Goal: Communication & Community: Ask a question

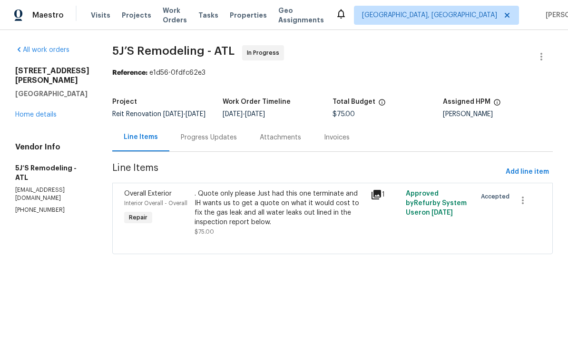
click at [104, 13] on span "Visits" at bounding box center [101, 15] width 20 height 10
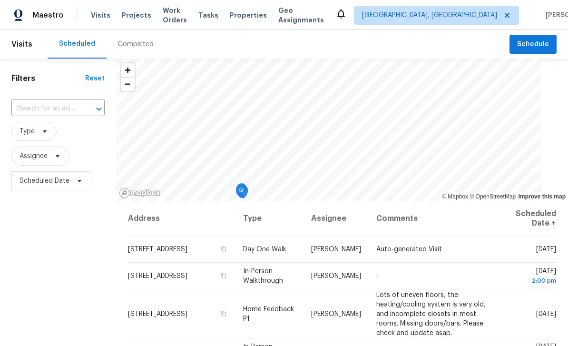
click at [96, 108] on icon "Open" at bounding box center [98, 108] width 11 height 11
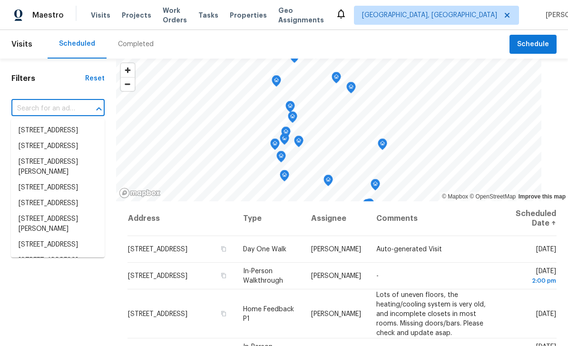
click at [78, 107] on input "text" at bounding box center [44, 108] width 67 height 15
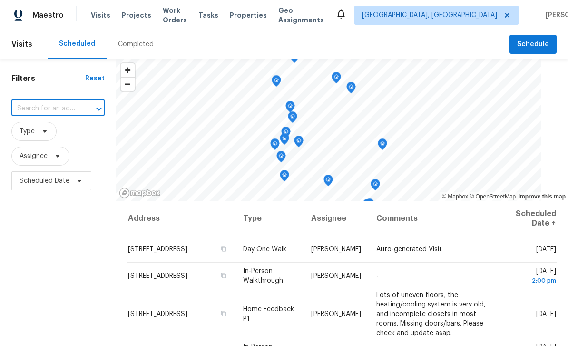
paste input "200 Renaissance Pkwy NE Apt 302, Atlanta, GA 30308"
type input "200 Renaissance Pkwy NE Apt 302, Atlanta, GA 30308"
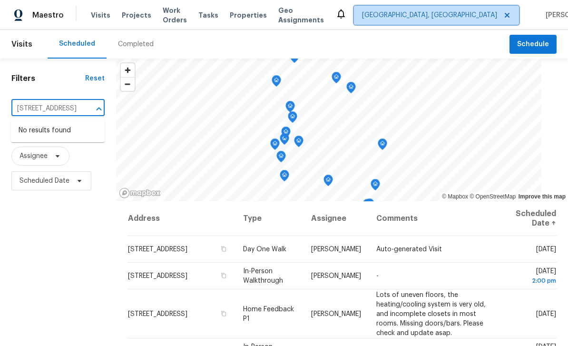
click at [451, 17] on span "[GEOGRAPHIC_DATA], [GEOGRAPHIC_DATA]" at bounding box center [429, 15] width 135 height 10
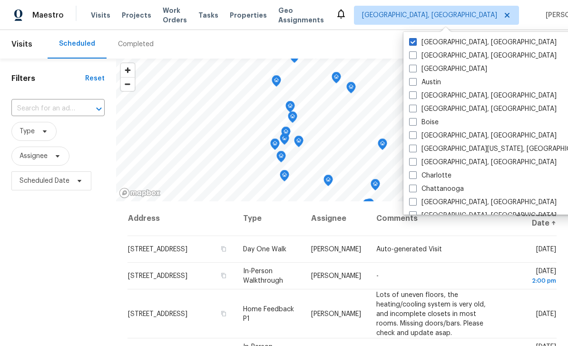
click at [416, 72] on label "Atlanta" at bounding box center [448, 69] width 78 height 10
click at [416, 70] on input "Atlanta" at bounding box center [412, 67] width 6 height 6
checkbox input "true"
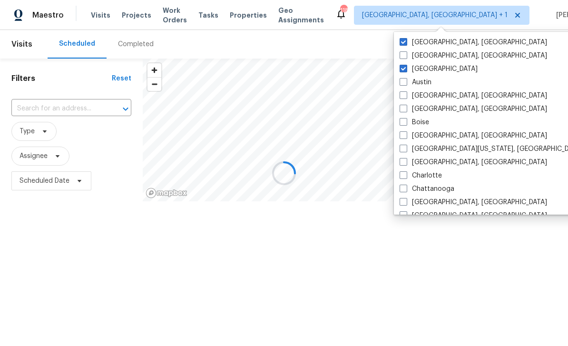
click at [406, 46] on label "[GEOGRAPHIC_DATA], [GEOGRAPHIC_DATA]" at bounding box center [474, 43] width 148 height 10
click at [406, 44] on input "[GEOGRAPHIC_DATA], [GEOGRAPHIC_DATA]" at bounding box center [403, 41] width 6 height 6
checkbox input "false"
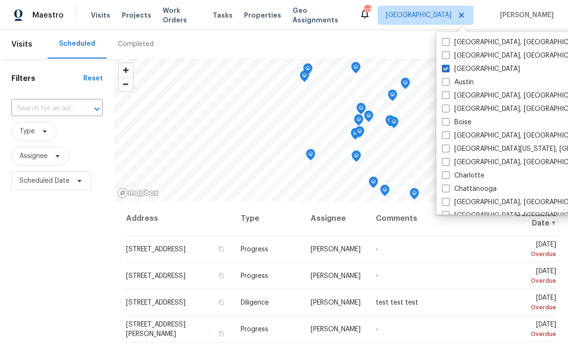
click at [95, 109] on icon "Open" at bounding box center [96, 108] width 11 height 11
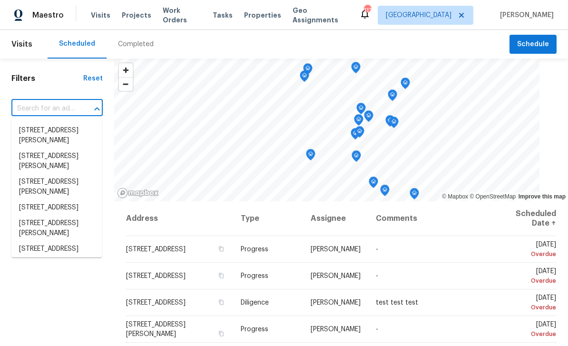
click at [66, 109] on input "text" at bounding box center [43, 108] width 65 height 15
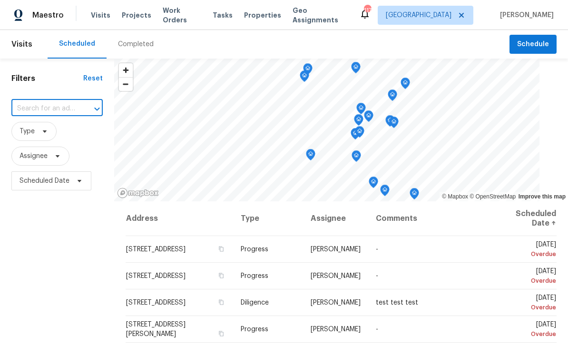
paste input "200 Renaissance Pkwy NE Apt 302, Atlanta, GA 30308"
type input "200 Renaissance Pkwy NE"
click at [90, 133] on li "200 Renaissance Pkwy NE Apt 302, Atlanta, GA 30308" at bounding box center [56, 131] width 90 height 16
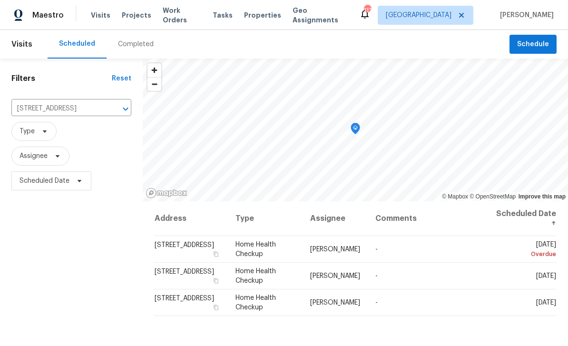
click at [0, 0] on icon at bounding box center [0, 0] width 0 height 0
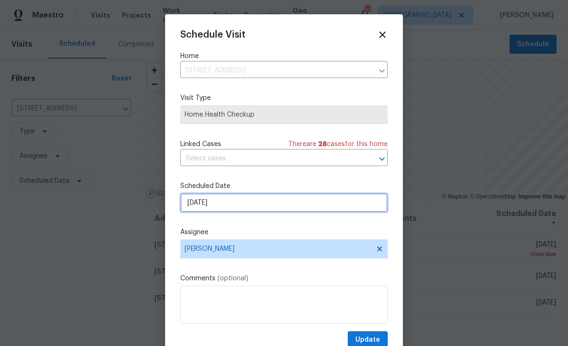
click at [297, 208] on input "[DATE]" at bounding box center [284, 202] width 208 height 19
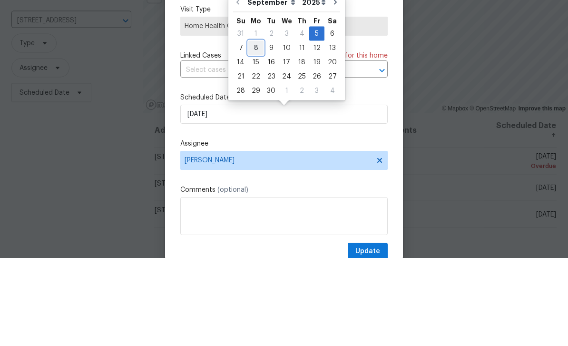
click at [255, 129] on div "8" at bounding box center [255, 135] width 15 height 13
type input "[DATE]"
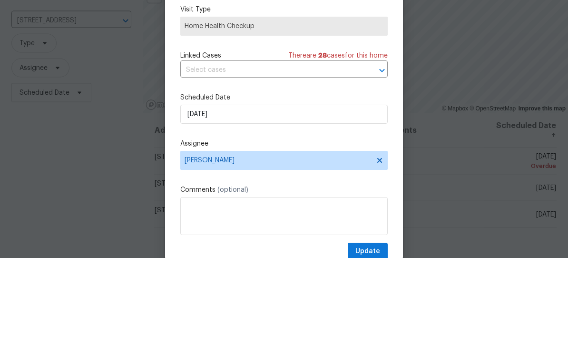
scroll to position [30, 0]
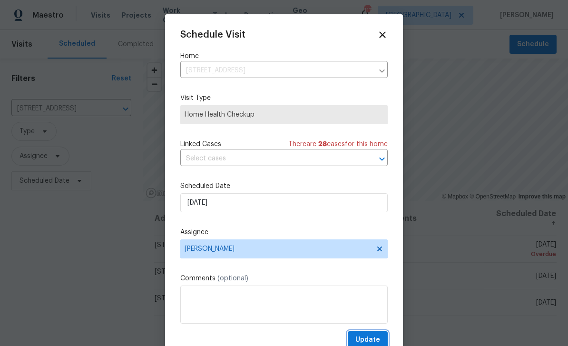
click at [380, 342] on span "Update" at bounding box center [368, 340] width 25 height 12
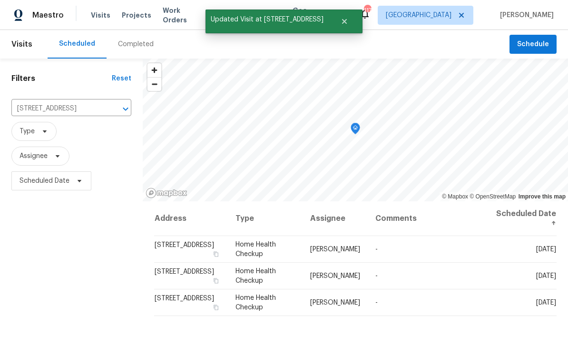
click at [109, 104] on icon "Clear" at bounding box center [114, 109] width 10 height 10
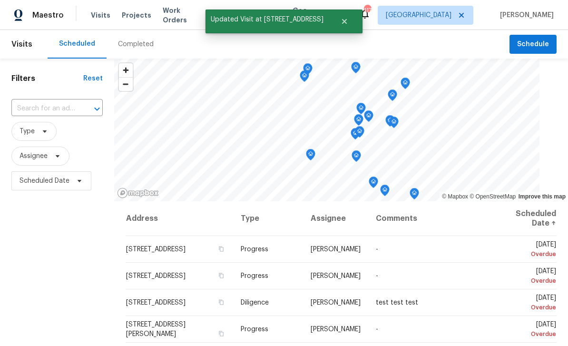
click at [73, 109] on input "text" at bounding box center [43, 108] width 65 height 15
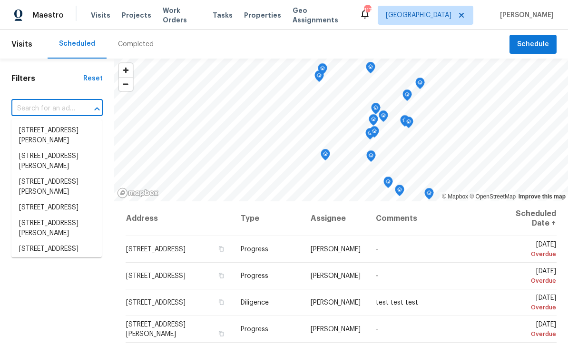
click at [64, 108] on input "text" at bounding box center [43, 108] width 65 height 15
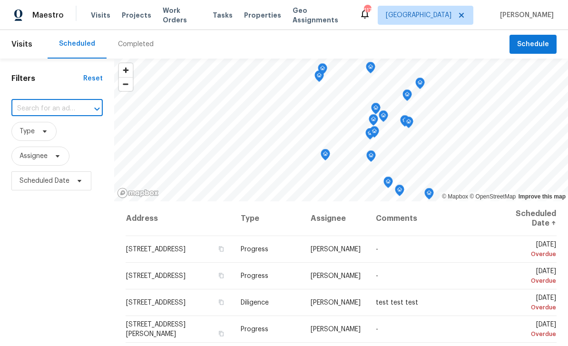
paste input "1376 Cornwall Rd, Decatur, GA 30032"
type input "1376 Cornwall Rd, Decatur, GA 30032"
click at [77, 137] on li "1376 Cornwall Rd, Decatur, GA 30032" at bounding box center [56, 131] width 90 height 16
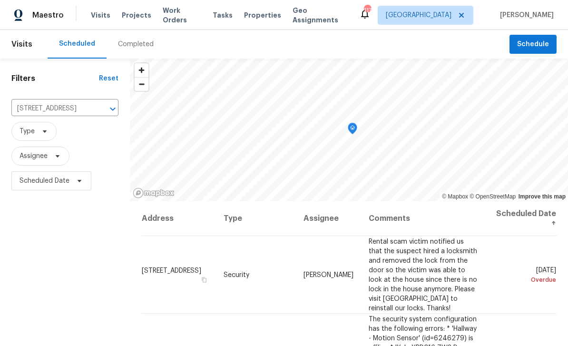
click at [0, 0] on icon at bounding box center [0, 0] width 0 height 0
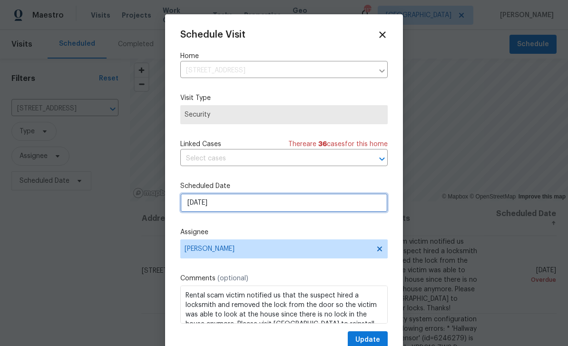
click at [293, 211] on input "[DATE]" at bounding box center [284, 202] width 208 height 19
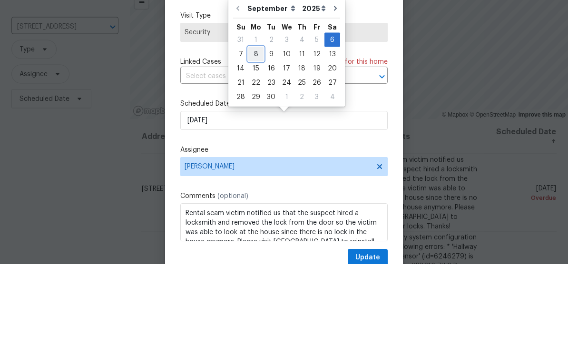
click at [251, 129] on div "8" at bounding box center [255, 135] width 15 height 13
type input "[DATE]"
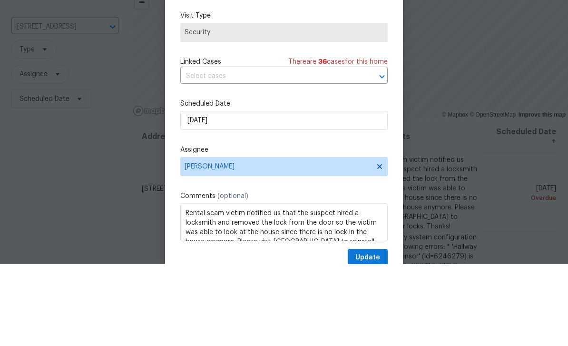
scroll to position [30, 0]
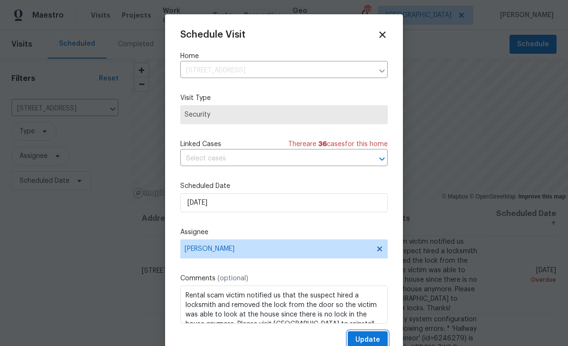
click at [379, 334] on button "Update" at bounding box center [368, 340] width 40 height 18
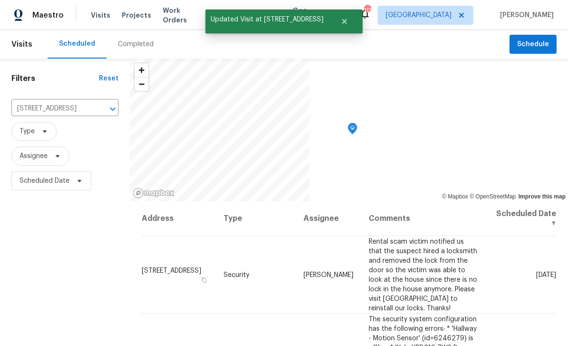
scroll to position [0, 0]
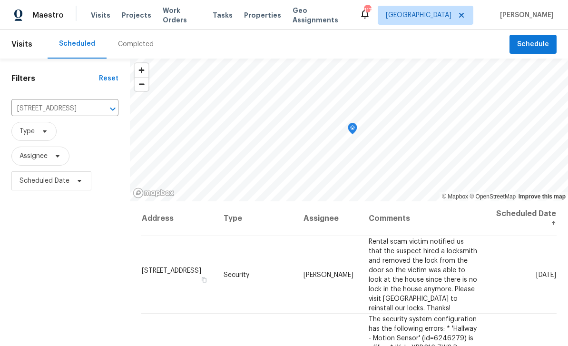
click at [98, 111] on icon "Clear" at bounding box center [101, 109] width 6 height 6
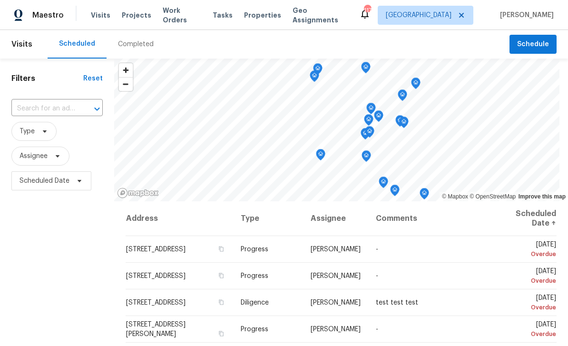
click at [70, 113] on input "text" at bounding box center [43, 108] width 65 height 15
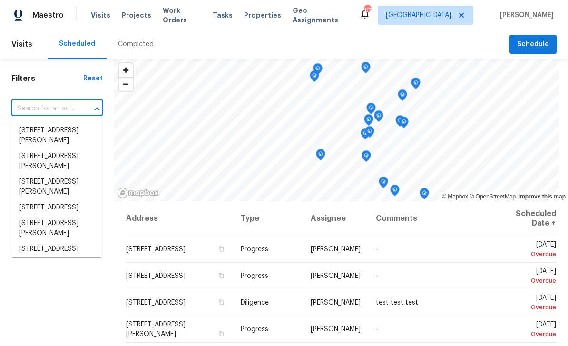
click at [66, 110] on input "text" at bounding box center [43, 108] width 65 height 15
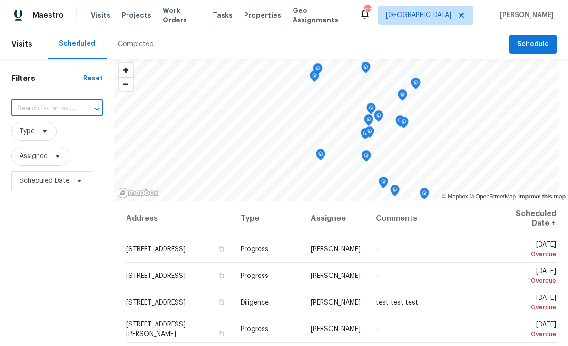
paste input "3092 Cedar Crest Way, Decatur, GA 30034"
type input "3092 Cedar Crest Way, Decatur, GA 30034"
click at [74, 137] on li "3092 Cedar Crest Way, Decatur, GA 30034" at bounding box center [56, 131] width 90 height 16
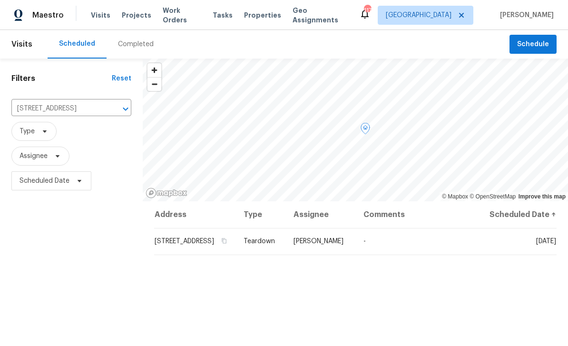
click at [0, 0] on span at bounding box center [0, 0] width 0 height 0
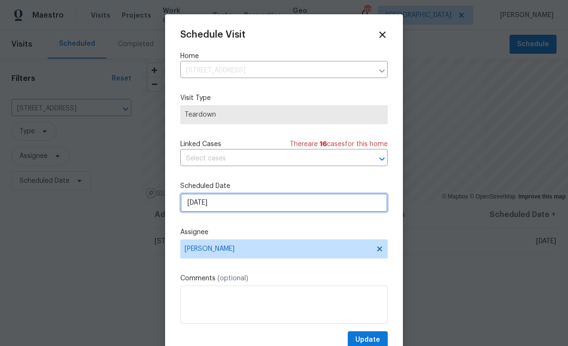
click at [326, 211] on input "[DATE]" at bounding box center [284, 202] width 208 height 19
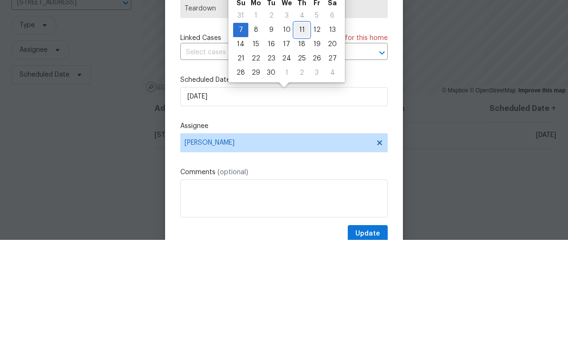
click at [296, 129] on div "11" at bounding box center [302, 135] width 15 height 13
type input "[DATE]"
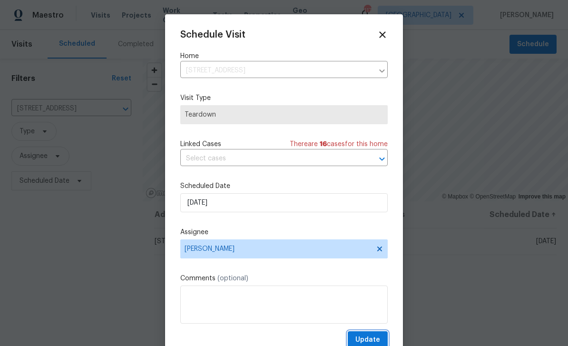
click at [372, 342] on span "Update" at bounding box center [368, 340] width 25 height 12
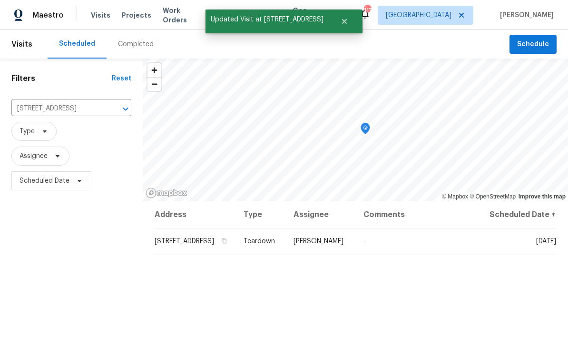
click at [113, 106] on icon "Clear" at bounding box center [113, 109] width 6 height 6
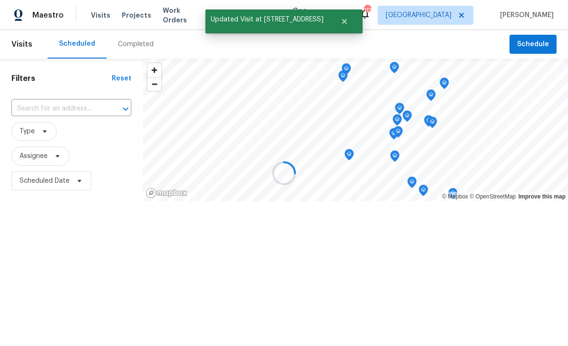
click at [75, 108] on input "text" at bounding box center [57, 108] width 93 height 15
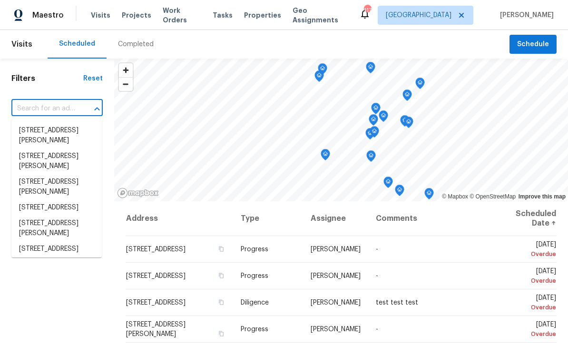
click at [74, 106] on input "text" at bounding box center [43, 108] width 65 height 15
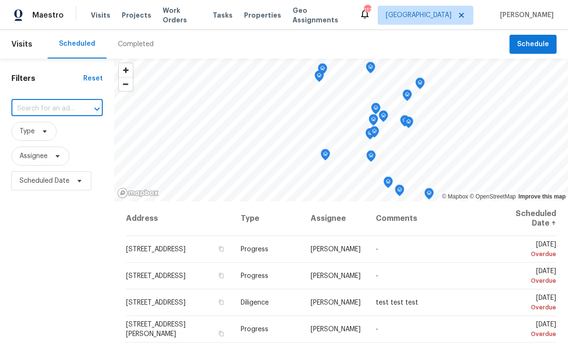
paste input "2693 Avanti Way, Decatur, GA 30035"
type input "2693 Avanti Way, Decatur, GA 30035"
click at [74, 136] on li "2693 Avanti Way, Decatur, GA 30035" at bounding box center [56, 131] width 90 height 16
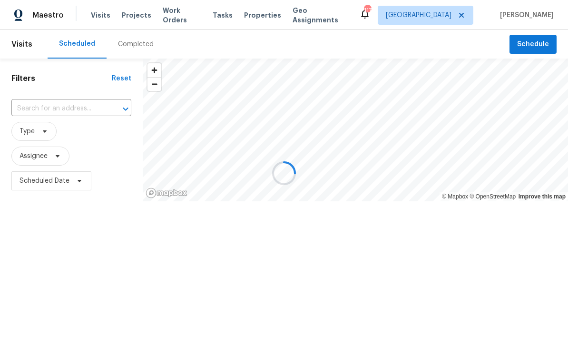
type input "2693 Avanti Way, Decatur, GA 30035"
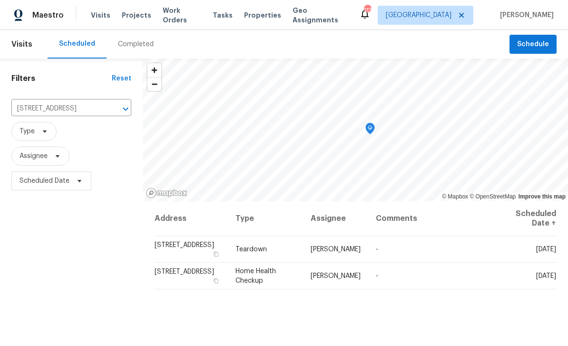
click at [519, 312] on div "Address Type Assignee Comments Scheduled Date ↑ 2693 Avanti Way, Decatur, GA 30…" at bounding box center [356, 339] width 426 height 277
click at [0, 0] on icon at bounding box center [0, 0] width 0 height 0
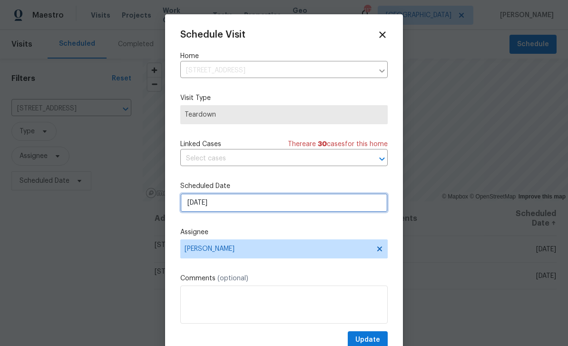
click at [298, 208] on input "[DATE]" at bounding box center [284, 202] width 208 height 19
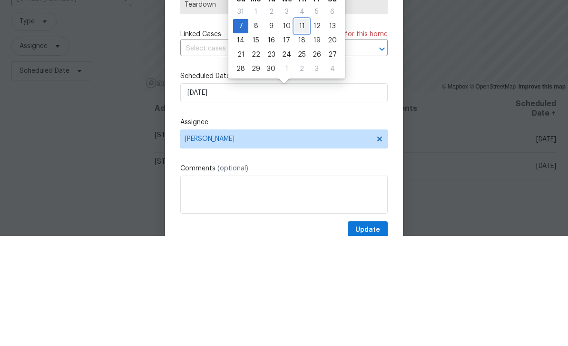
click at [298, 129] on div "11" at bounding box center [302, 135] width 15 height 13
type input "[DATE]"
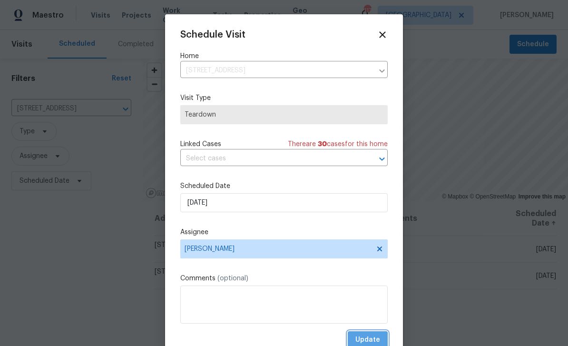
click at [372, 338] on span "Update" at bounding box center [368, 340] width 25 height 12
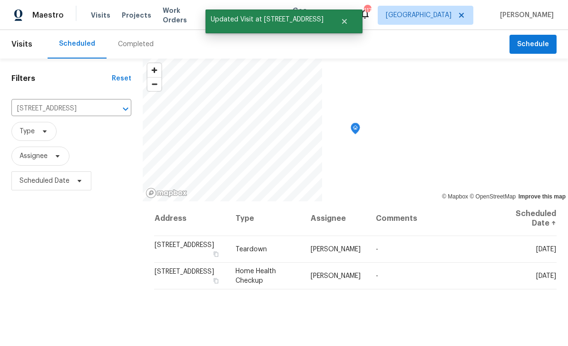
scroll to position [0, 0]
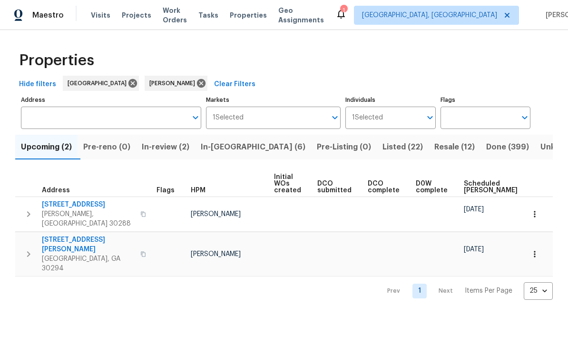
click at [241, 149] on span "In-reno (6)" at bounding box center [253, 146] width 105 height 13
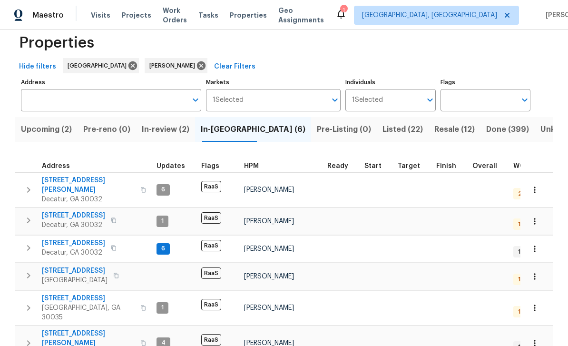
scroll to position [17, 0]
click at [189, 129] on span "In-review (2)" at bounding box center [166, 129] width 48 height 13
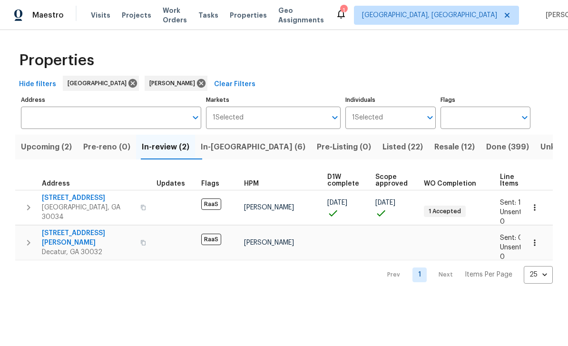
click at [236, 149] on span "In-reno (6)" at bounding box center [253, 146] width 105 height 13
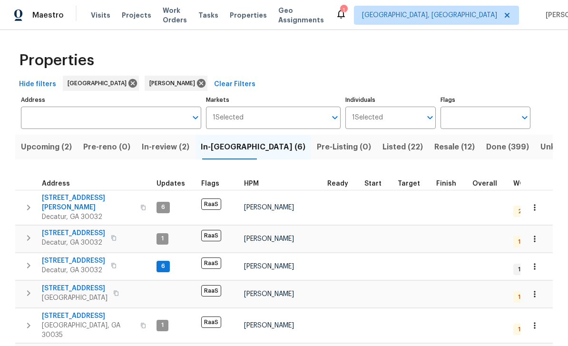
click at [100, 284] on span "2957 Browns Mill Rd SE" at bounding box center [75, 289] width 66 height 10
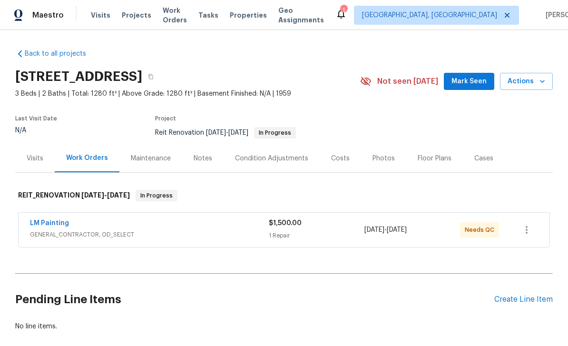
click at [48, 224] on link "LM Painting" at bounding box center [49, 223] width 39 height 7
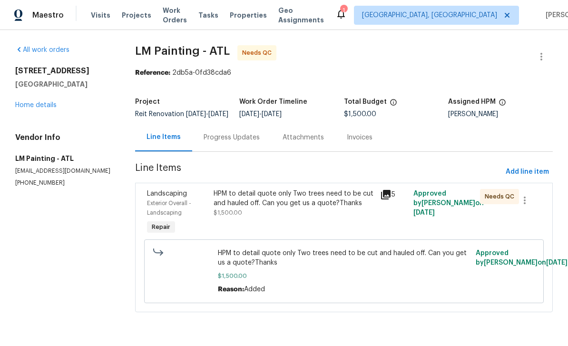
click at [387, 199] on icon at bounding box center [386, 195] width 10 height 10
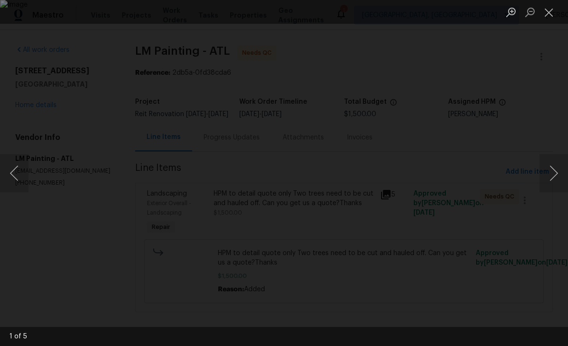
click at [553, 169] on button "Next image" at bounding box center [554, 173] width 29 height 38
click at [554, 171] on button "Next image" at bounding box center [554, 173] width 29 height 38
click at [550, 171] on button "Next image" at bounding box center [554, 173] width 29 height 38
click at [549, 6] on button "Close lightbox" at bounding box center [549, 12] width 19 height 17
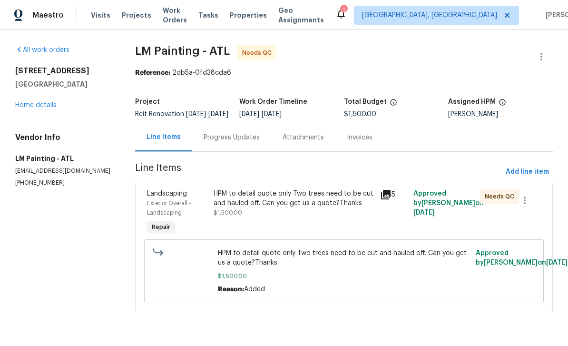
click at [342, 218] on div "HPM to detail quote only Two trees need to be cut and hauled off. Can you get u…" at bounding box center [294, 203] width 161 height 29
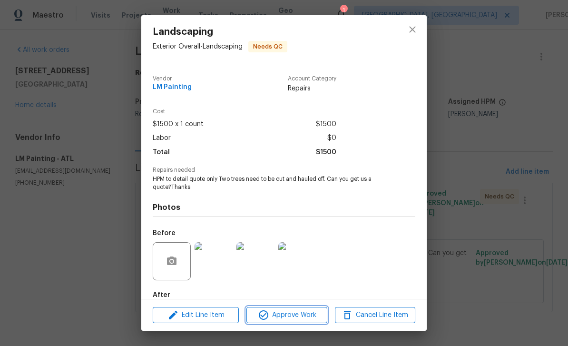
click at [303, 321] on button "Approve Work" at bounding box center [287, 315] width 80 height 17
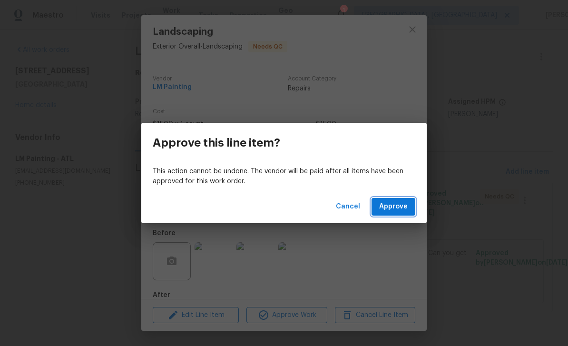
click at [384, 206] on span "Approve" at bounding box center [393, 207] width 29 height 12
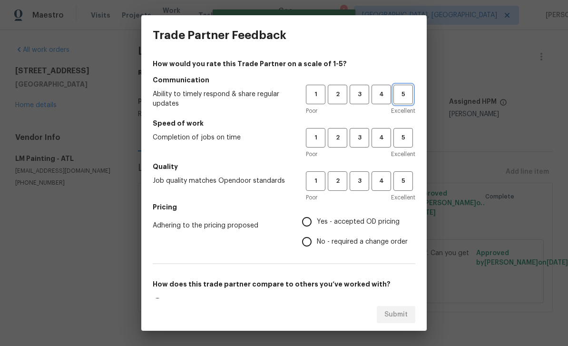
click at [406, 96] on span "5" at bounding box center [404, 94] width 18 height 11
click at [408, 136] on span "5" at bounding box center [404, 137] width 18 height 11
click at [409, 181] on span "5" at bounding box center [404, 181] width 18 height 11
click at [378, 142] on span "4" at bounding box center [382, 137] width 18 height 11
click at [386, 90] on span "4" at bounding box center [382, 94] width 18 height 11
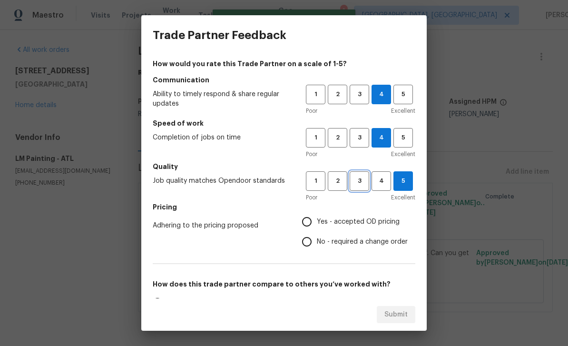
click at [364, 183] on span "3" at bounding box center [360, 181] width 18 height 11
click at [365, 138] on span "3" at bounding box center [360, 137] width 18 height 11
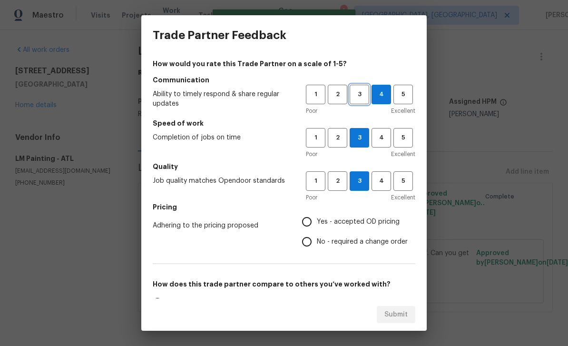
click at [363, 89] on span "3" at bounding box center [360, 94] width 18 height 11
click at [311, 222] on input "Yes - accepted OD pricing" at bounding box center [307, 222] width 20 height 20
radio input "true"
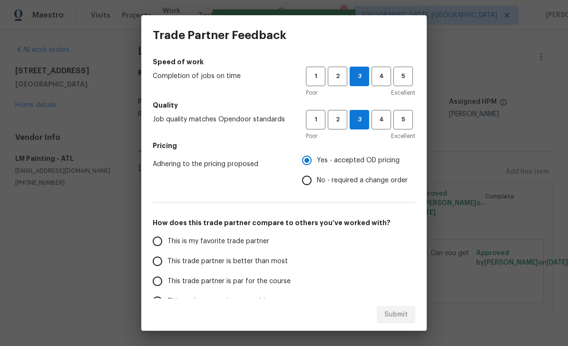
scroll to position [60, 0]
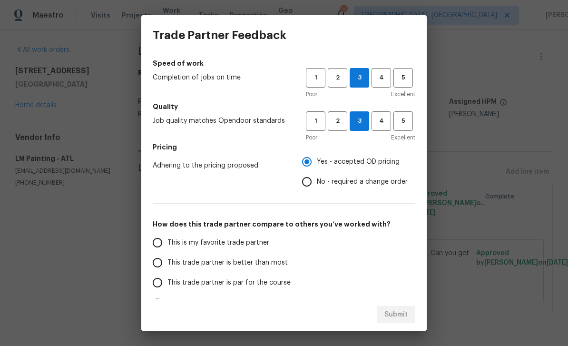
click at [182, 253] on label "This trade partner is better than most" at bounding box center [223, 263] width 150 height 20
click at [168, 253] on input "This trade partner is better than most" at bounding box center [158, 263] width 20 height 20
radio input "false"
click at [262, 245] on span "This is my favorite trade partner" at bounding box center [219, 243] width 102 height 10
click at [168, 245] on input "This is my favorite trade partner" at bounding box center [158, 243] width 20 height 20
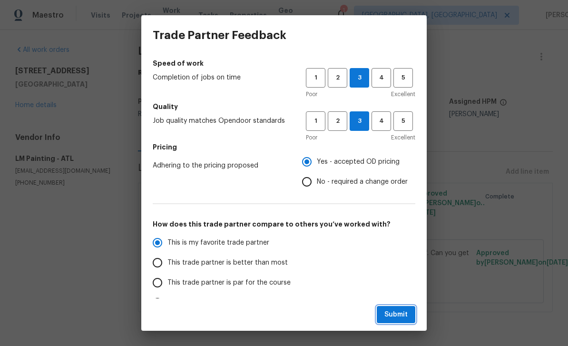
click at [400, 317] on span "Submit" at bounding box center [396, 315] width 23 height 12
radio input "true"
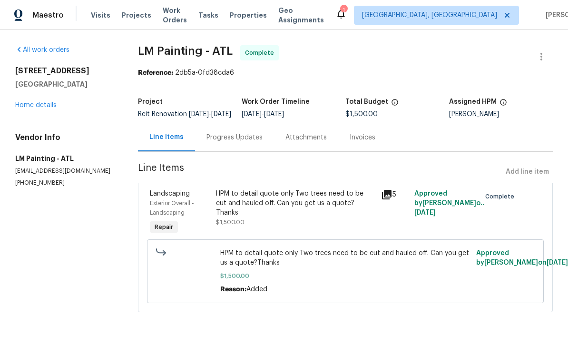
radio input "false"
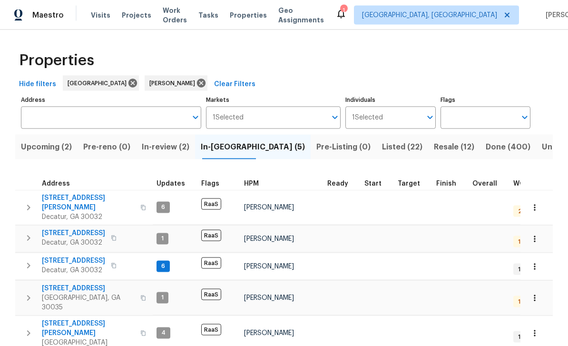
scroll to position [20, 0]
click at [91, 284] on span "[STREET_ADDRESS]" at bounding box center [88, 289] width 93 height 10
click at [82, 228] on span "[STREET_ADDRESS]" at bounding box center [73, 233] width 63 height 10
click at [84, 193] on span "[STREET_ADDRESS][PERSON_NAME]" at bounding box center [88, 202] width 93 height 19
click at [183, 140] on span "In-review (2)" at bounding box center [166, 146] width 48 height 13
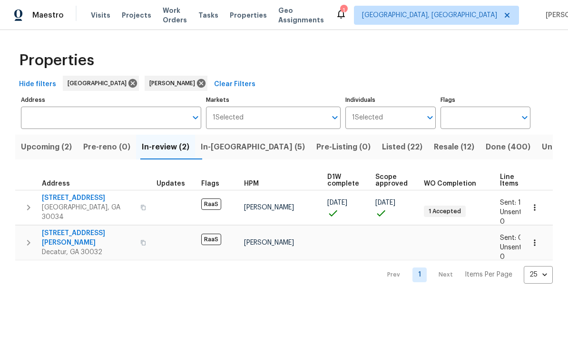
click at [434, 151] on span "Resale (12)" at bounding box center [454, 146] width 40 height 13
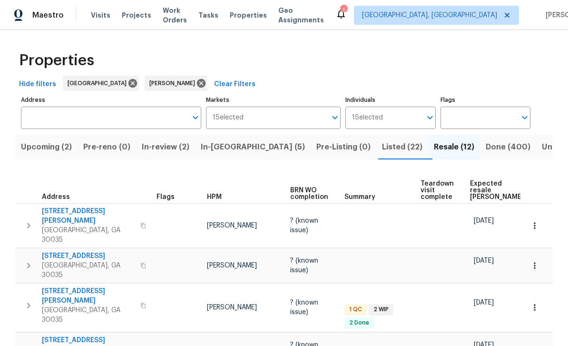
click at [376, 156] on button "Listed (22)" at bounding box center [402, 147] width 52 height 25
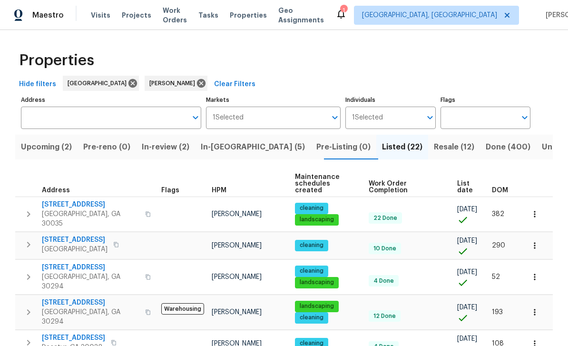
click at [434, 152] on span "Resale (12)" at bounding box center [454, 146] width 40 height 13
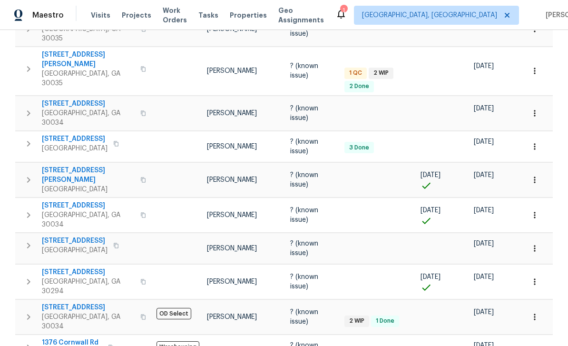
scroll to position [236, 0]
click at [105, 303] on span "2685 Rainbow Ridge Rd" at bounding box center [88, 308] width 93 height 10
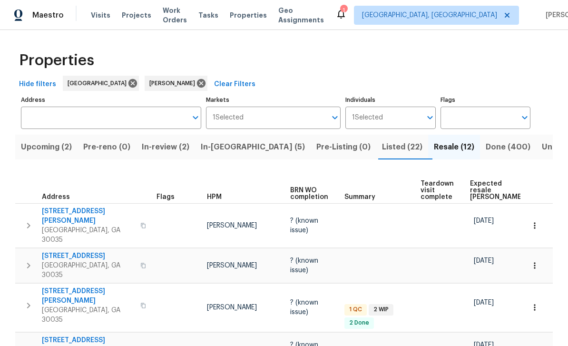
scroll to position [0, 0]
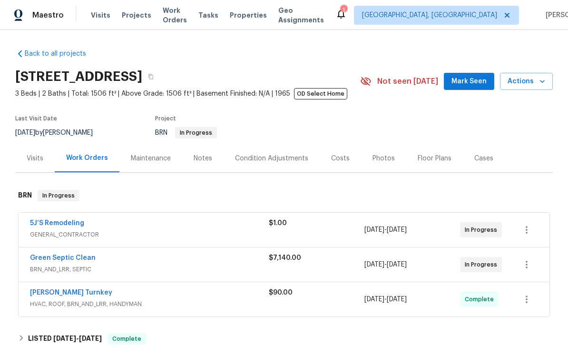
click at [186, 15] on span "Work Orders" at bounding box center [175, 15] width 24 height 19
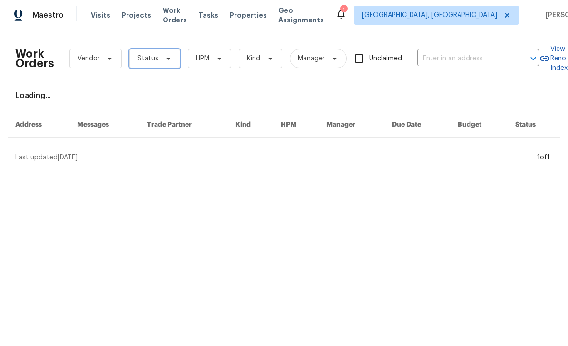
click at [165, 60] on icon at bounding box center [169, 59] width 8 height 8
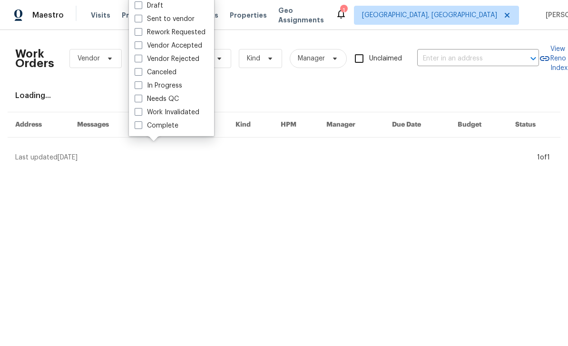
click at [176, 98] on label "Needs QC" at bounding box center [157, 99] width 44 height 10
click at [141, 98] on input "Needs QC" at bounding box center [138, 97] width 6 height 6
checkbox input "true"
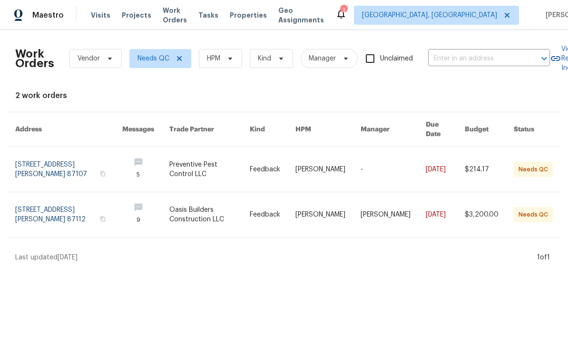
click at [235, 46] on div "Work Orders Vendor Needs QC HPM Kind Manager Unclaimed ​" at bounding box center [282, 59] width 535 height 42
click at [235, 45] on div "Work Orders Vendor Needs QC HPM Kind Manager Unclaimed ​" at bounding box center [282, 59] width 535 height 42
click at [228, 63] on span "HPM" at bounding box center [220, 58] width 43 height 19
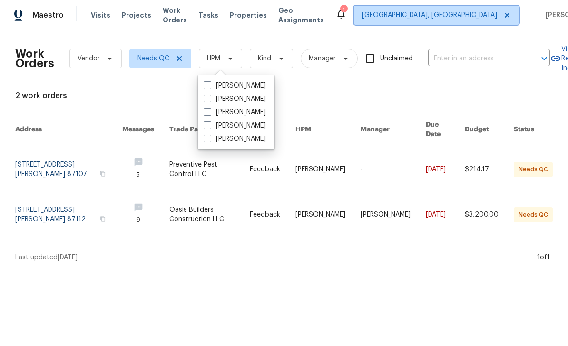
click at [440, 24] on span "[GEOGRAPHIC_DATA], [GEOGRAPHIC_DATA]" at bounding box center [436, 15] width 165 height 19
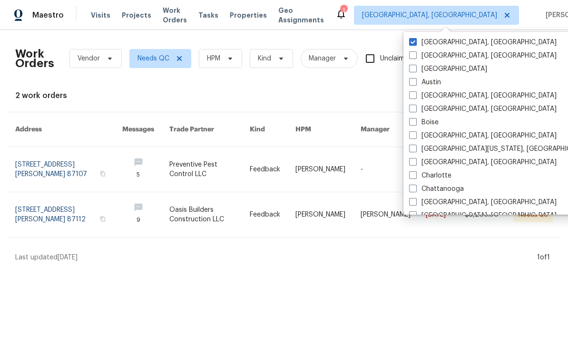
click at [419, 66] on label "[GEOGRAPHIC_DATA]" at bounding box center [448, 69] width 78 height 10
click at [416, 66] on input "[GEOGRAPHIC_DATA]" at bounding box center [412, 67] width 6 height 6
checkbox input "true"
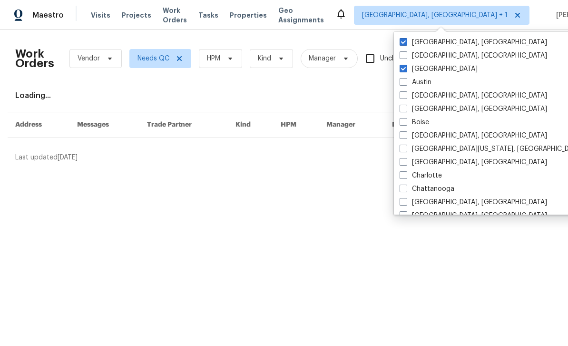
click at [435, 42] on label "[GEOGRAPHIC_DATA], [GEOGRAPHIC_DATA]" at bounding box center [474, 43] width 148 height 10
click at [406, 42] on input "[GEOGRAPHIC_DATA], [GEOGRAPHIC_DATA]" at bounding box center [403, 41] width 6 height 6
checkbox input "false"
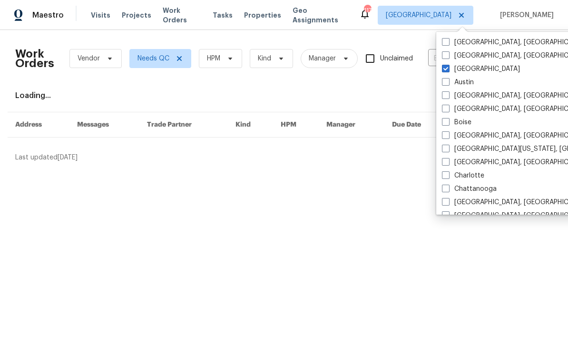
click at [389, 86] on div "Work Orders Vendor Needs QC HPM Kind Manager Unclaimed ​ View Reno Index Loadin…" at bounding box center [284, 100] width 538 height 125
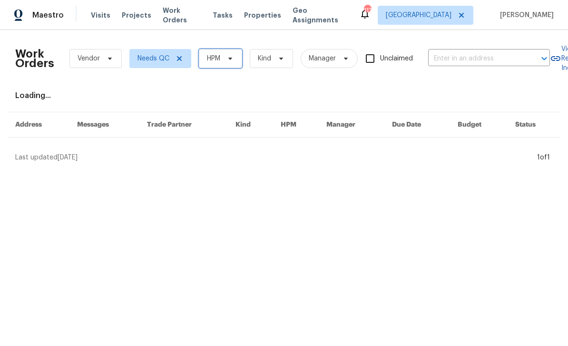
click at [228, 59] on icon at bounding box center [231, 59] width 8 height 8
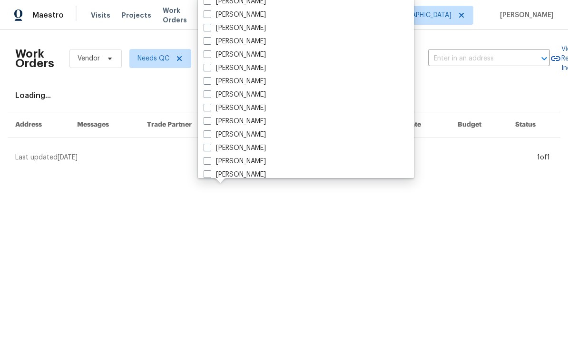
scroll to position [309, 0]
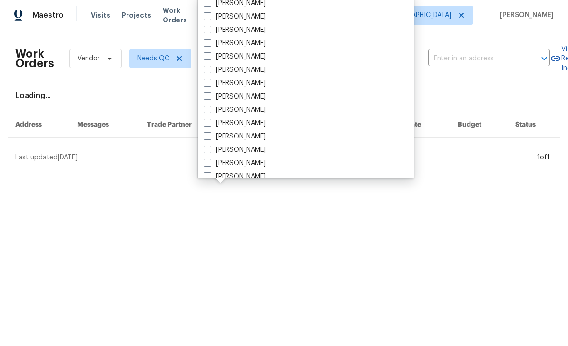
click at [247, 139] on label "[PERSON_NAME]" at bounding box center [235, 137] width 62 height 10
click at [210, 138] on input "[PERSON_NAME]" at bounding box center [207, 135] width 6 height 6
checkbox input "true"
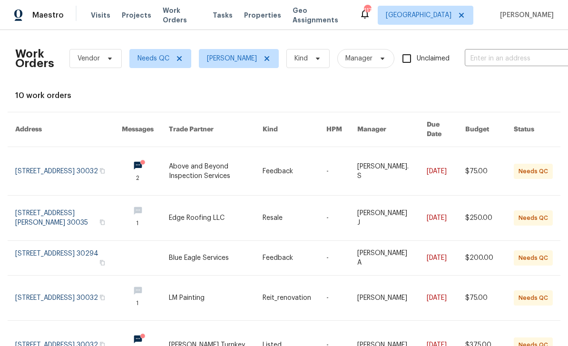
click at [153, 157] on link at bounding box center [145, 171] width 47 height 48
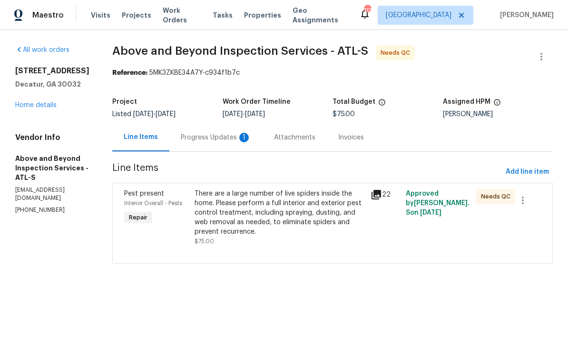
click at [252, 143] on div "Progress Updates 1" at bounding box center [215, 137] width 93 height 28
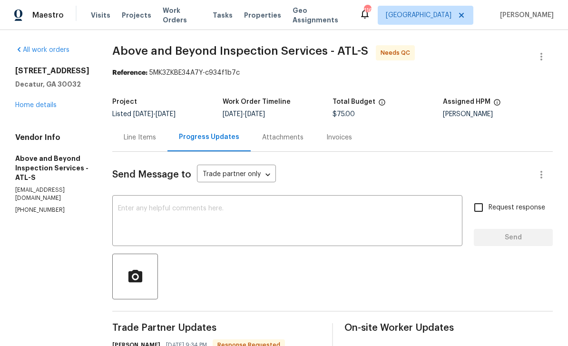
click at [168, 20] on span "Work Orders" at bounding box center [182, 15] width 39 height 19
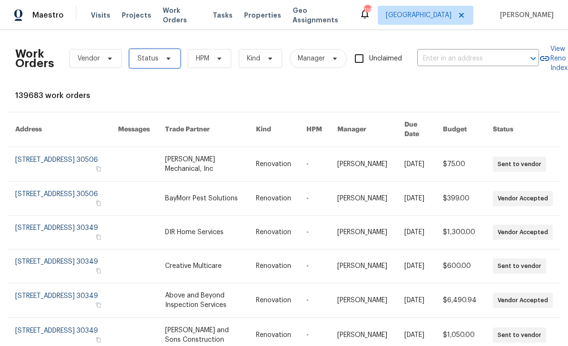
click at [162, 62] on span at bounding box center [167, 59] width 10 height 8
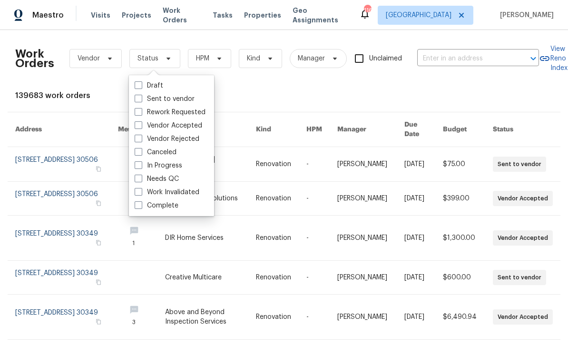
click at [178, 179] on label "Needs QC" at bounding box center [157, 179] width 44 height 10
click at [141, 179] on input "Needs QC" at bounding box center [138, 177] width 6 height 6
checkbox input "true"
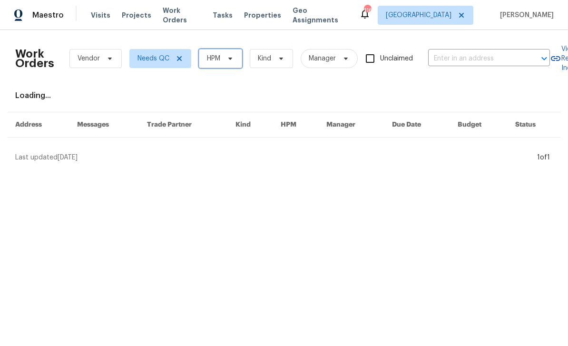
click at [220, 63] on span "HPM" at bounding box center [213, 59] width 13 height 10
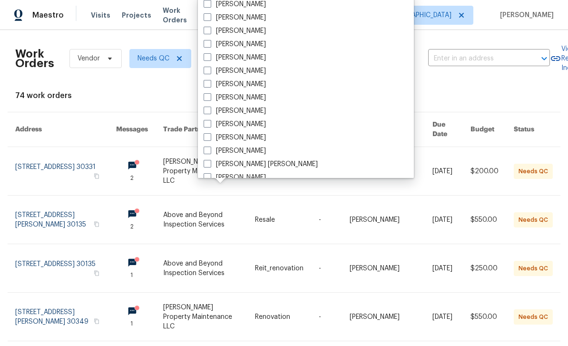
scroll to position [360, 0]
click at [253, 83] on label "[PERSON_NAME]" at bounding box center [235, 85] width 62 height 10
click at [210, 83] on input "[PERSON_NAME]" at bounding box center [207, 83] width 6 height 6
checkbox input "true"
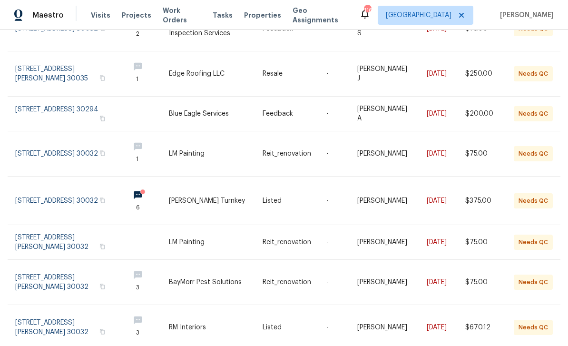
scroll to position [141, 0]
click at [99, 185] on link at bounding box center [68, 200] width 107 height 48
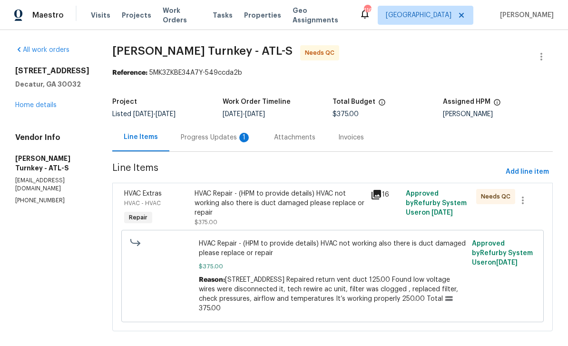
click at [307, 201] on div "HVAC Repair - (HPM to provide details) HVAC not working also there is duct dama…" at bounding box center [280, 203] width 170 height 29
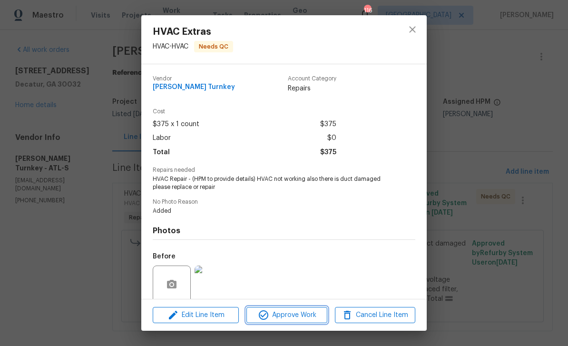
click at [309, 318] on span "Approve Work" at bounding box center [286, 315] width 75 height 12
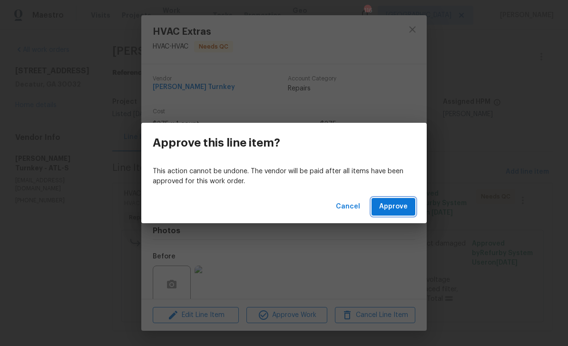
click at [385, 209] on span "Approve" at bounding box center [393, 207] width 29 height 12
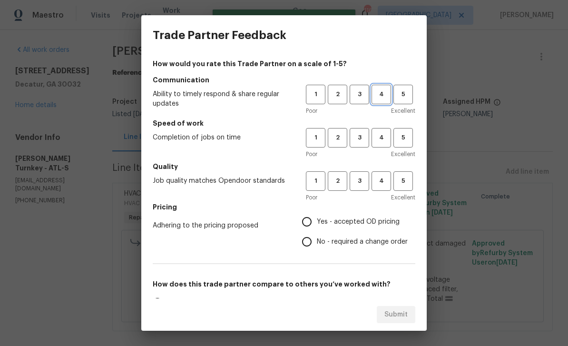
click at [380, 96] on span "4" at bounding box center [382, 94] width 18 height 11
click at [380, 95] on span "4" at bounding box center [381, 94] width 19 height 11
click at [366, 139] on span "3" at bounding box center [360, 137] width 18 height 11
click at [369, 188] on button "3" at bounding box center [360, 181] width 20 height 20
click at [362, 94] on span "3" at bounding box center [360, 94] width 18 height 11
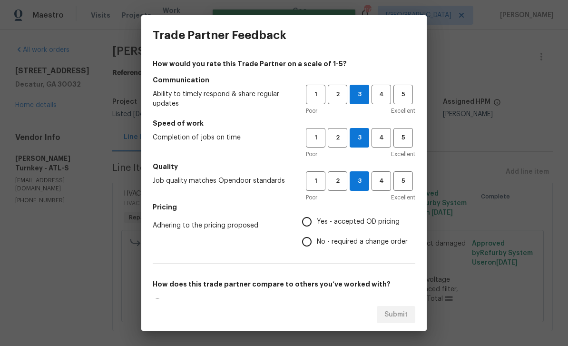
click at [317, 220] on input "Yes - accepted OD pricing" at bounding box center [307, 222] width 20 height 20
radio input "true"
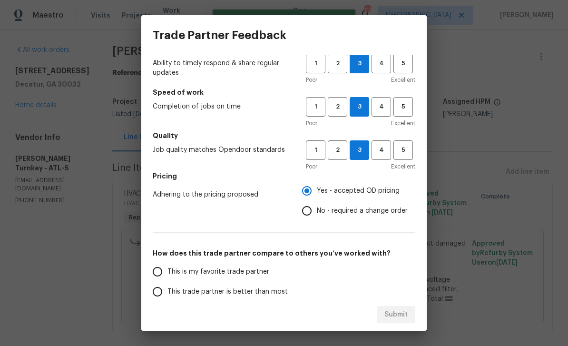
scroll to position [33, 0]
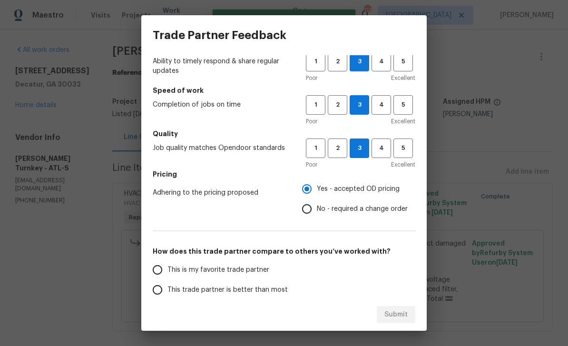
click at [205, 279] on label "This is my favorite trade partner" at bounding box center [223, 270] width 150 height 20
click at [168, 279] on input "This is my favorite trade partner" at bounding box center [158, 270] width 20 height 20
click at [392, 323] on button "Submit" at bounding box center [396, 315] width 39 height 18
radio input "true"
radio input "false"
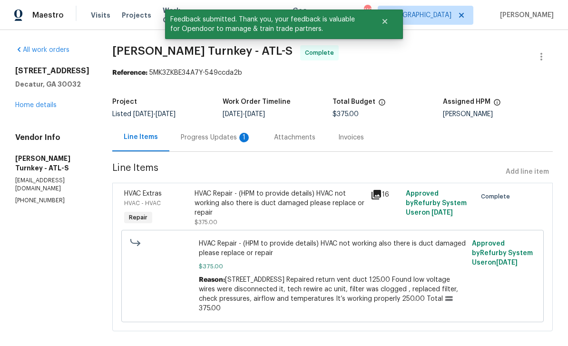
click at [163, 19] on span "Work Orders" at bounding box center [182, 15] width 39 height 19
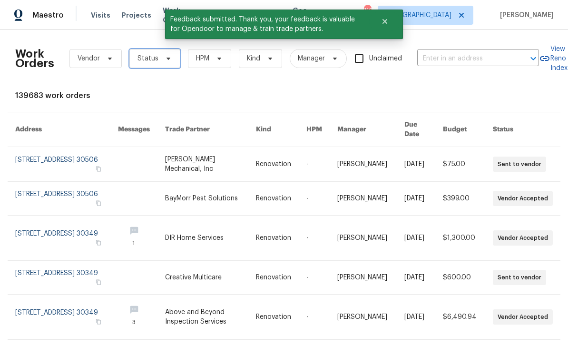
click at [162, 62] on span "Status" at bounding box center [154, 58] width 51 height 19
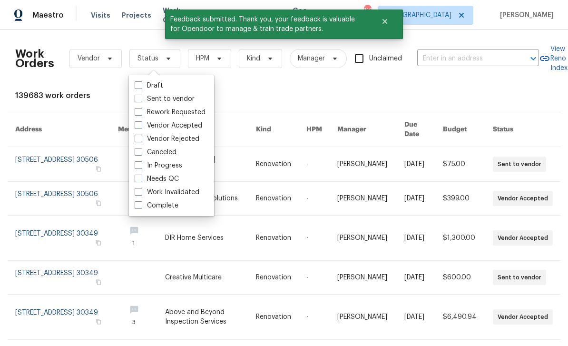
click at [178, 177] on label "Needs QC" at bounding box center [157, 179] width 44 height 10
click at [141, 177] on input "Needs QC" at bounding box center [138, 177] width 6 height 6
checkbox input "true"
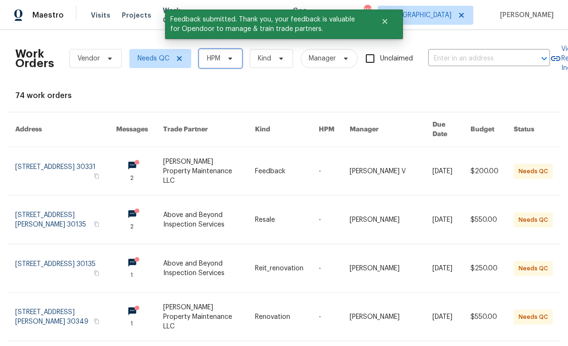
click at [229, 61] on icon at bounding box center [231, 59] width 8 height 8
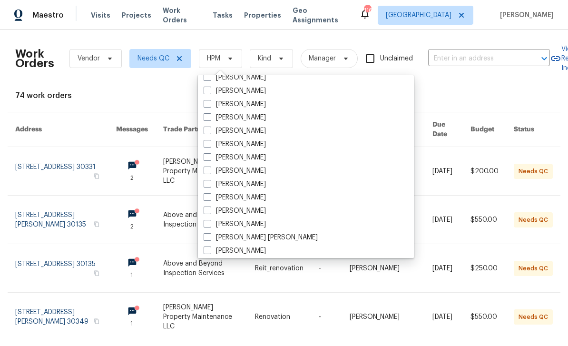
scroll to position [354, 0]
click at [251, 174] on label "[PERSON_NAME]" at bounding box center [235, 172] width 62 height 10
click at [210, 173] on input "[PERSON_NAME]" at bounding box center [207, 170] width 6 height 6
checkbox input "true"
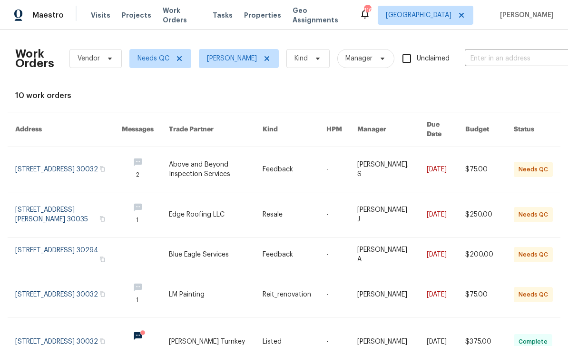
click at [85, 156] on link at bounding box center [68, 169] width 107 height 45
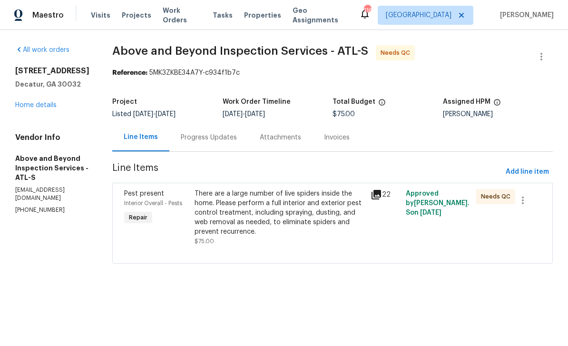
click at [48, 108] on link "Home details" at bounding box center [35, 105] width 41 height 7
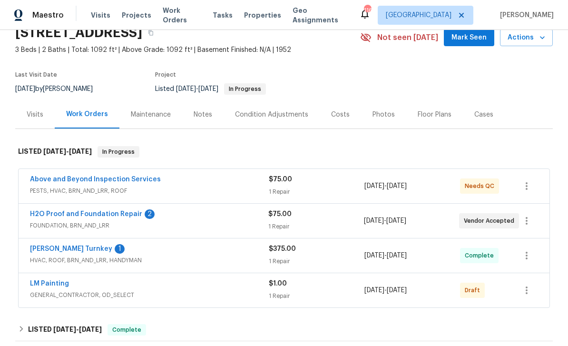
scroll to position [43, 0]
click at [120, 214] on link "H2O Proof and Foundation Repair" at bounding box center [86, 214] width 112 height 7
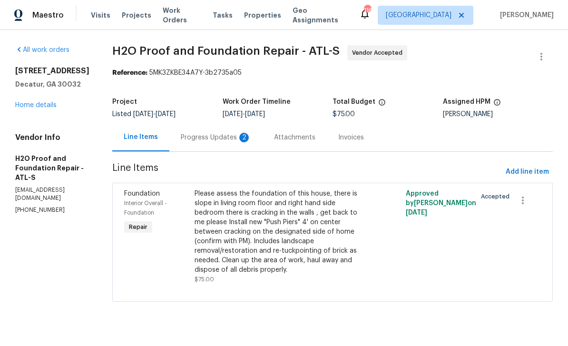
click at [198, 133] on div "Progress Updates 2" at bounding box center [216, 138] width 70 height 10
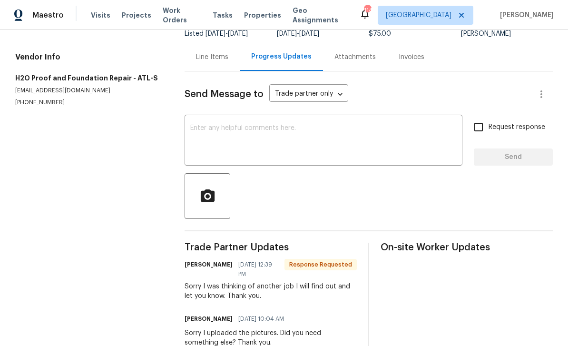
scroll to position [80, 0]
click at [219, 62] on div "Line Items" at bounding box center [212, 58] width 32 height 10
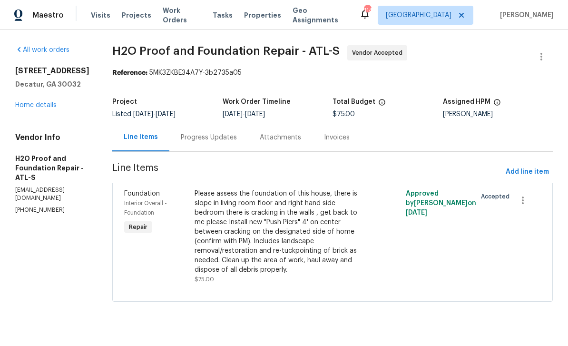
click at [198, 142] on div "Progress Updates" at bounding box center [209, 138] width 56 height 10
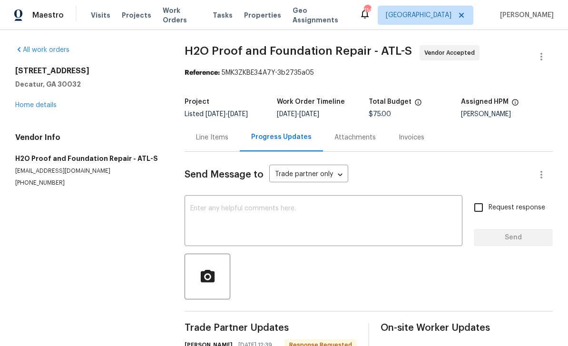
click at [302, 219] on textarea at bounding box center [323, 221] width 267 height 33
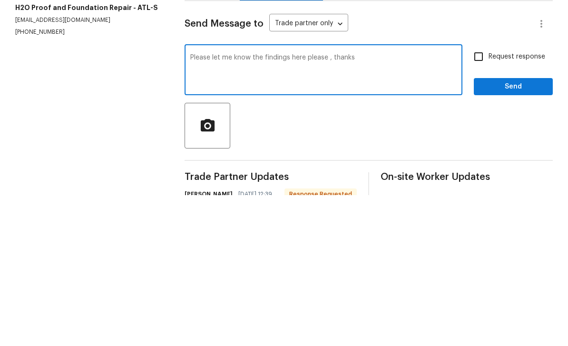
type textarea "Please let me know the findings here please , thanks"
click at [485, 198] on input "Request response" at bounding box center [479, 208] width 20 height 20
checkbox input "true"
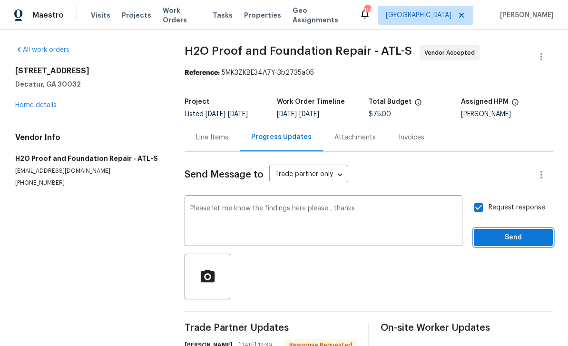
click at [512, 239] on span "Send" at bounding box center [514, 238] width 64 height 12
